Goal: Task Accomplishment & Management: Manage account settings

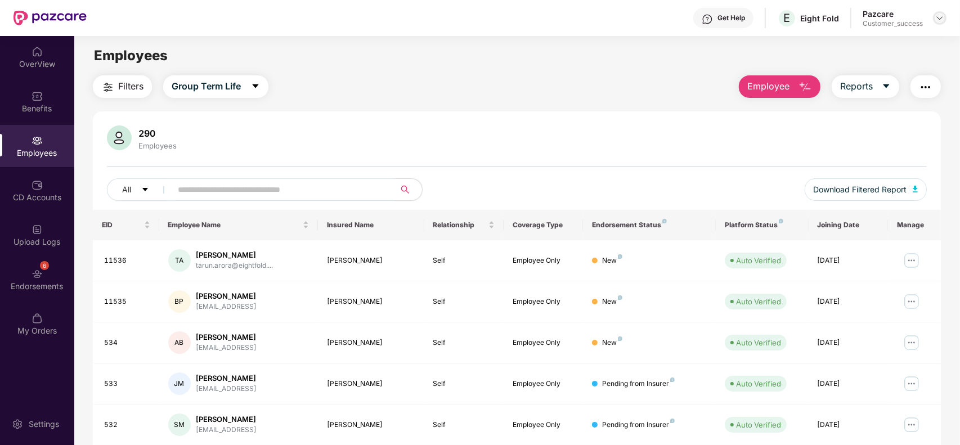
click at [936, 16] on img at bounding box center [939, 18] width 9 height 9
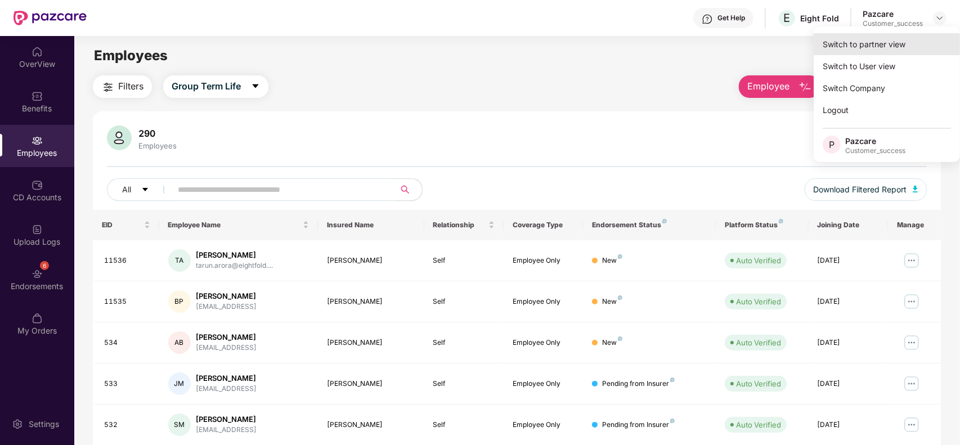
click at [906, 38] on div "Switch to partner view" at bounding box center [887, 44] width 146 height 22
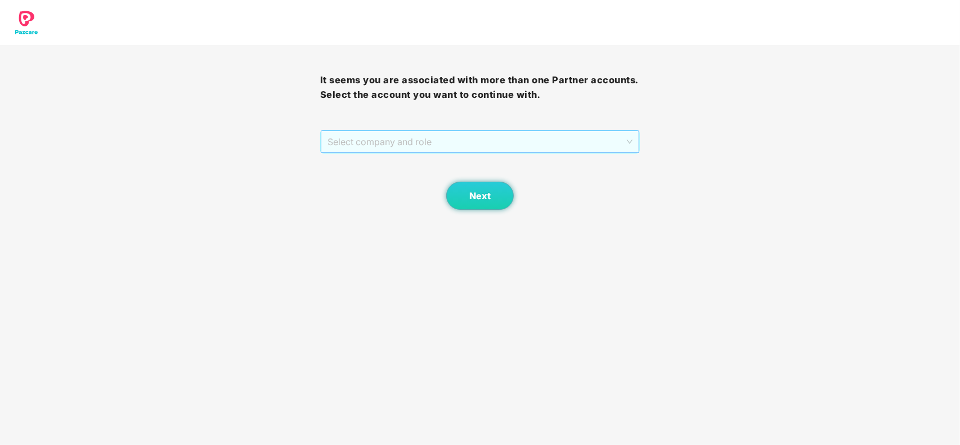
click at [464, 142] on span "Select company and role" at bounding box center [480, 141] width 306 height 21
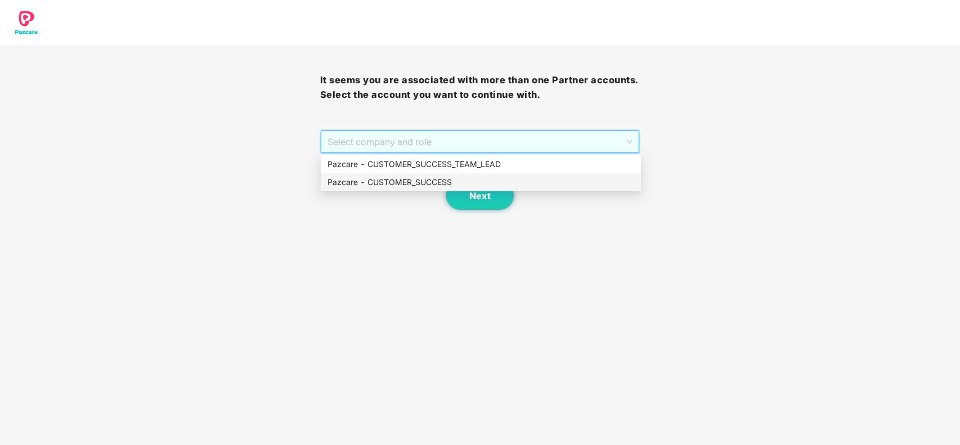
click at [403, 183] on div "Pazcare - CUSTOMER_SUCCESS" at bounding box center [480, 182] width 307 height 12
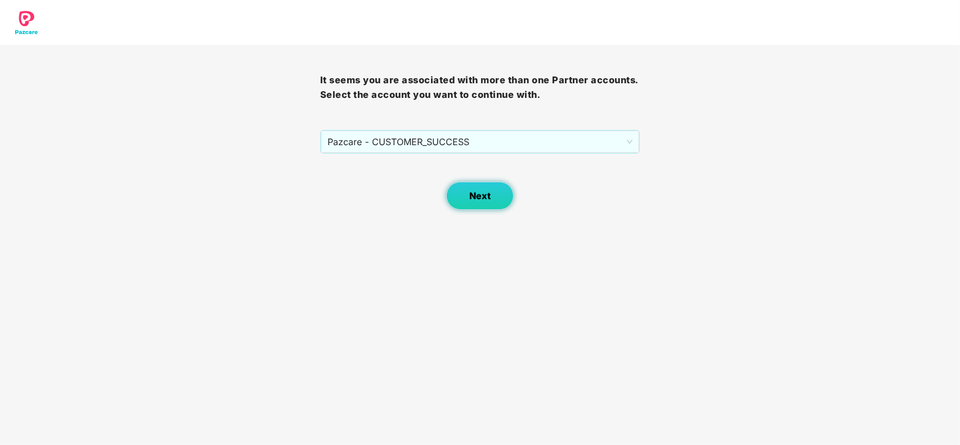
click at [460, 192] on button "Next" at bounding box center [480, 196] width 68 height 28
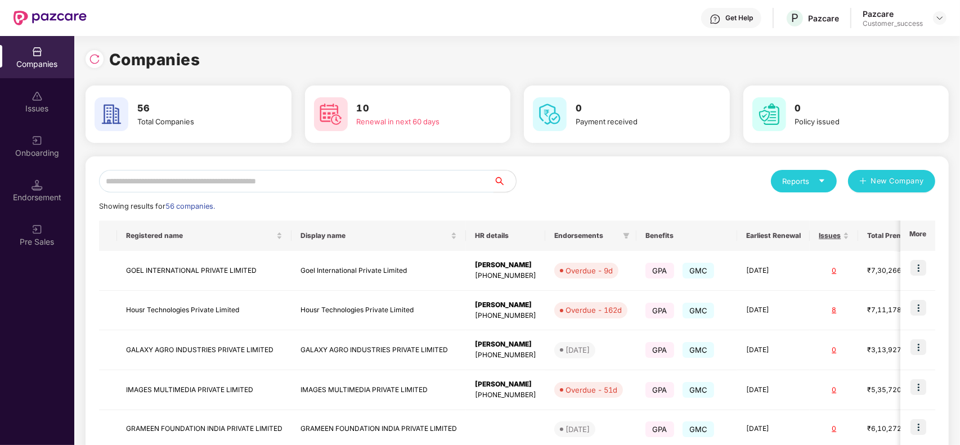
click at [308, 179] on input "text" at bounding box center [296, 181] width 394 height 23
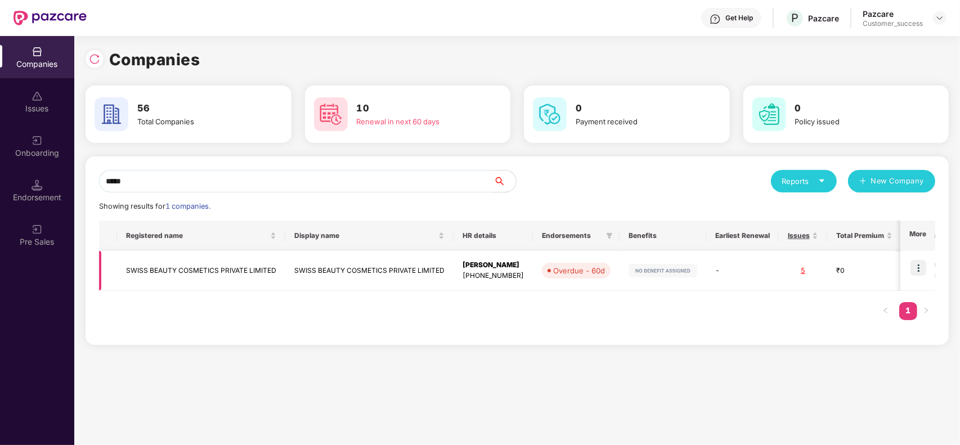
type input "*****"
click at [919, 263] on img at bounding box center [918, 268] width 16 height 16
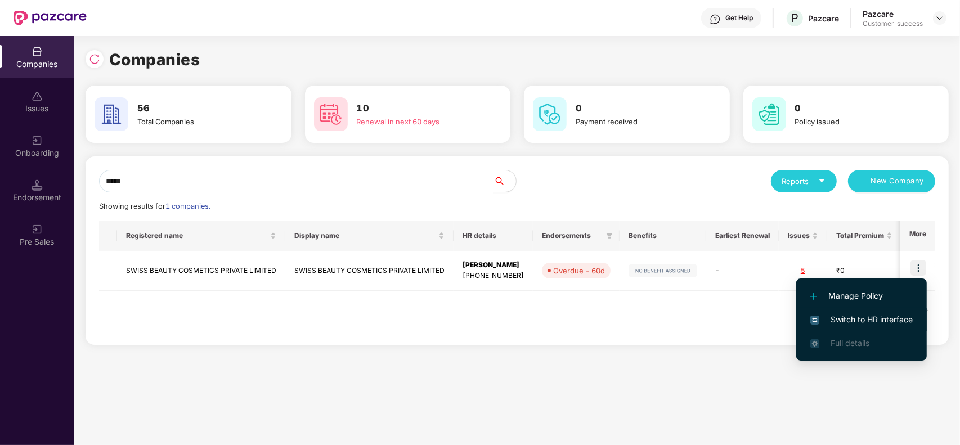
click at [855, 316] on span "Switch to HR interface" at bounding box center [861, 319] width 102 height 12
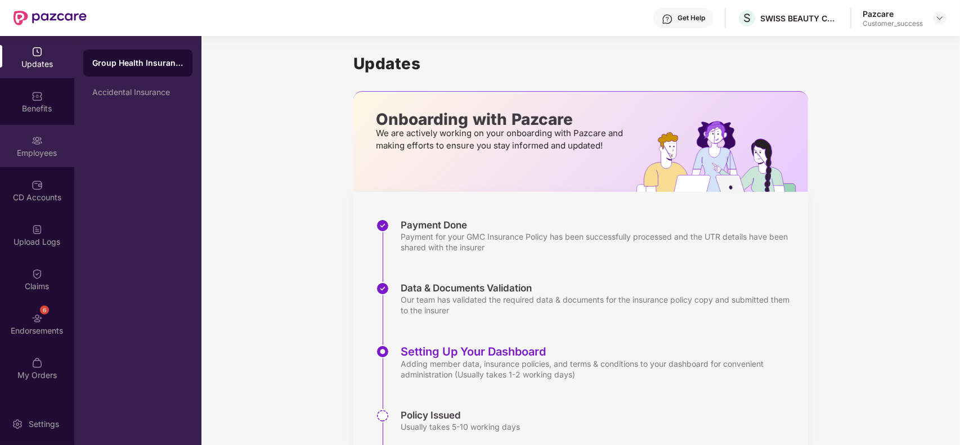
click at [44, 150] on div "Employees" at bounding box center [37, 152] width 74 height 11
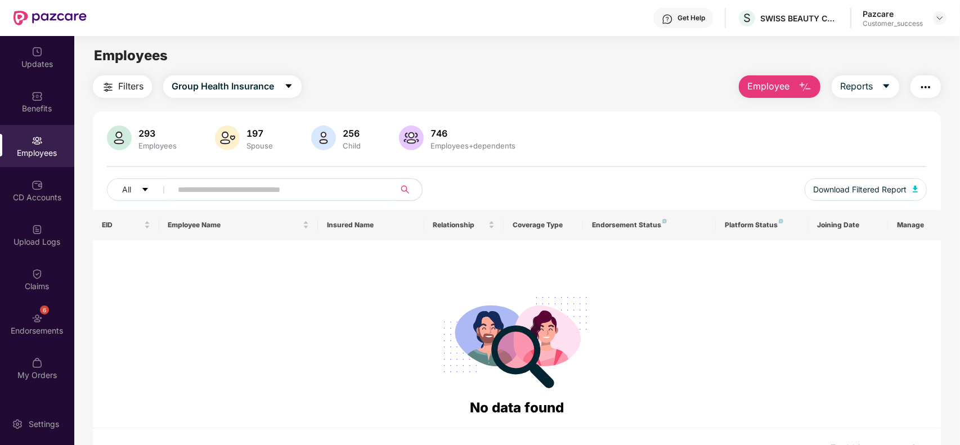
click at [268, 187] on input "text" at bounding box center [279, 189] width 202 height 17
paste input "**********"
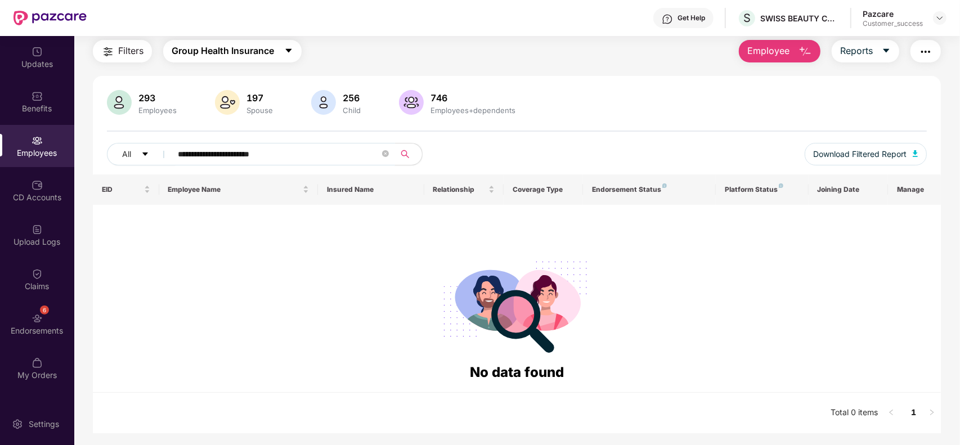
type input "**********"
click at [250, 49] on span "Group Health Insurance" at bounding box center [223, 51] width 102 height 14
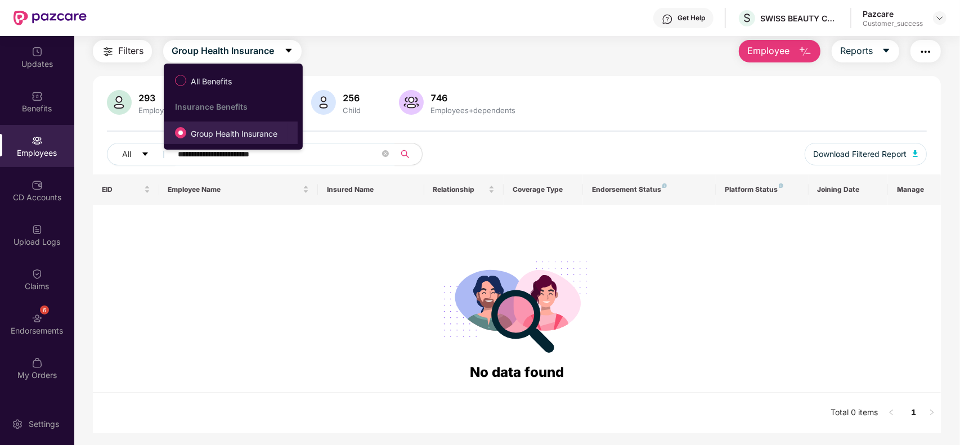
click at [206, 133] on span "Group Health Insurance" at bounding box center [234, 134] width 96 height 12
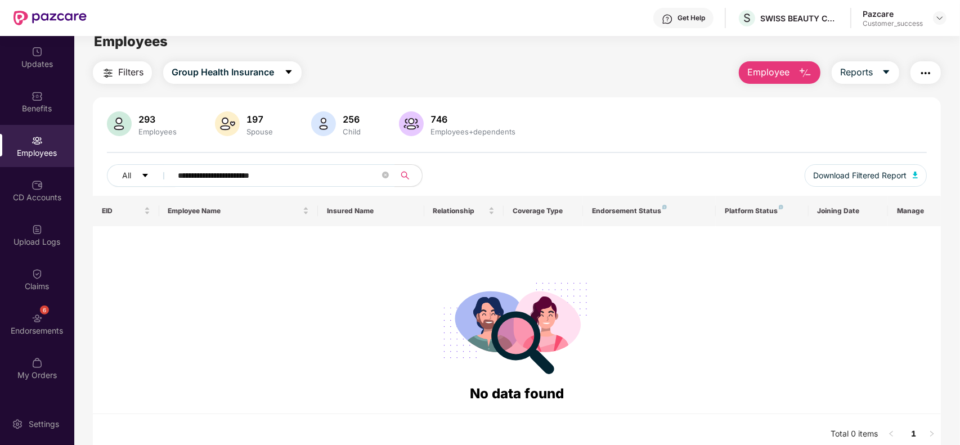
scroll to position [15, 0]
